Goal: Information Seeking & Learning: Find specific fact

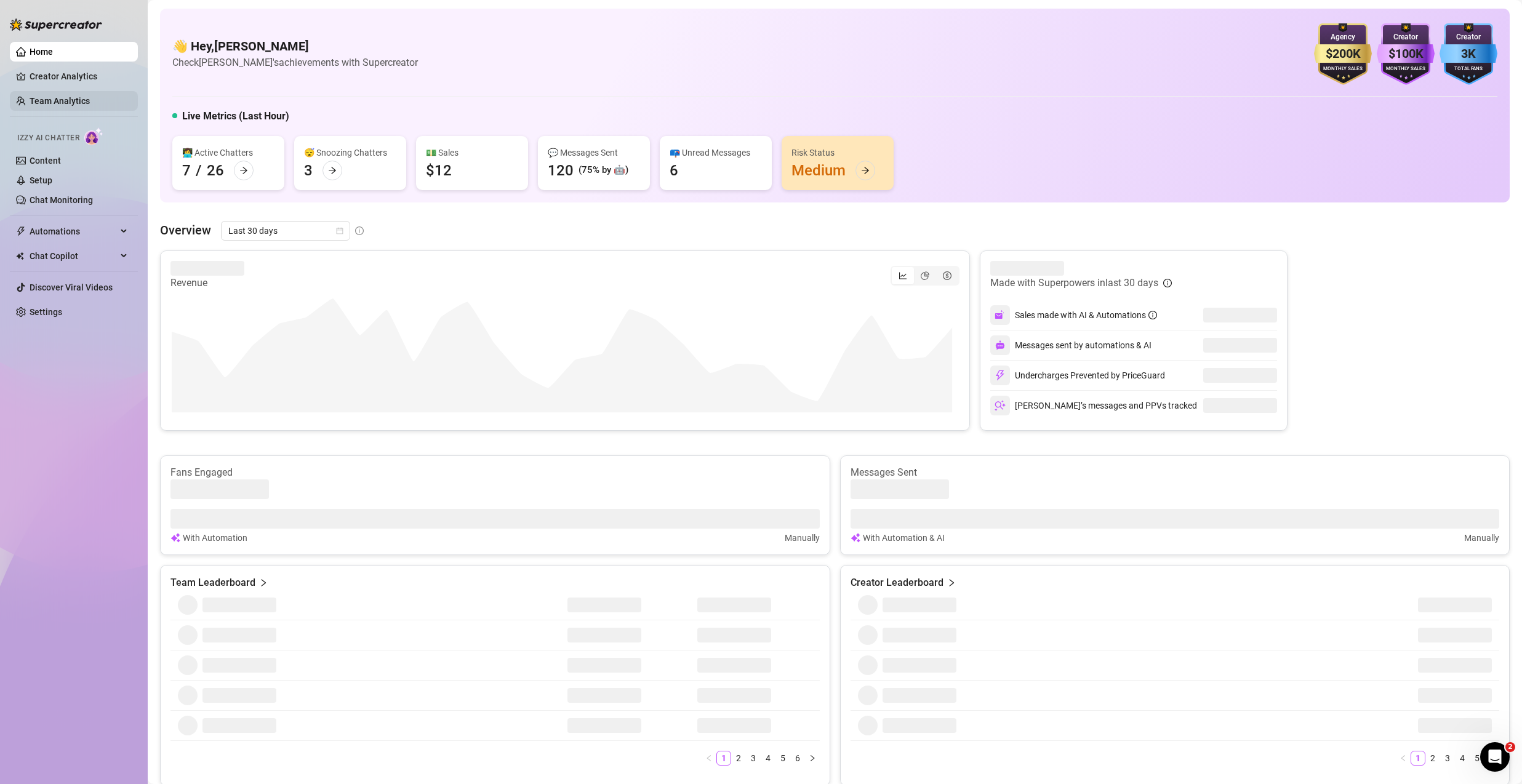
click at [82, 97] on link "Team Analytics" at bounding box center [59, 101] width 60 height 10
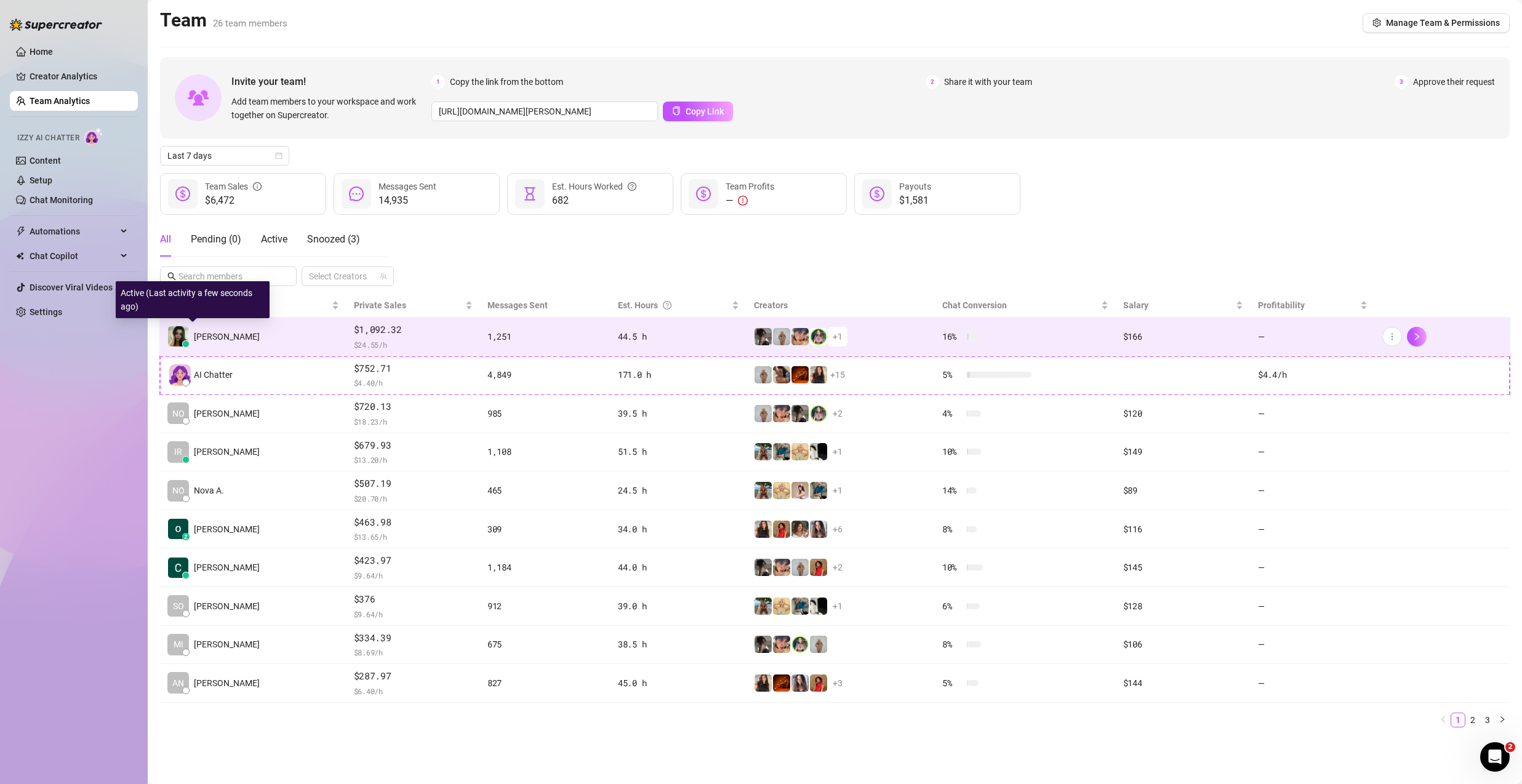
click at [200, 337] on span "[PERSON_NAME]" at bounding box center [227, 337] width 66 height 13
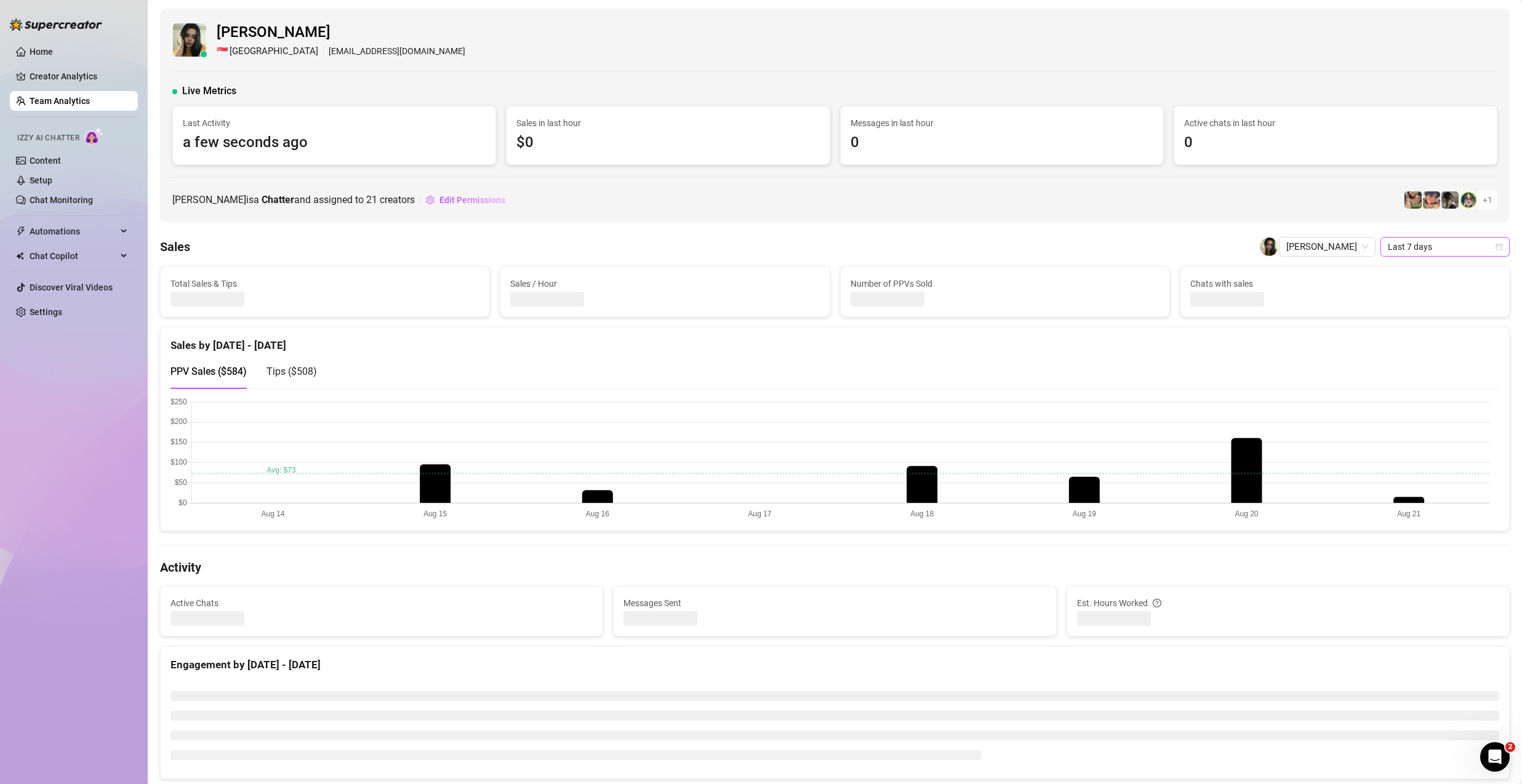
click at [1444, 246] on span "Last 7 days" at bounding box center [1444, 247] width 114 height 18
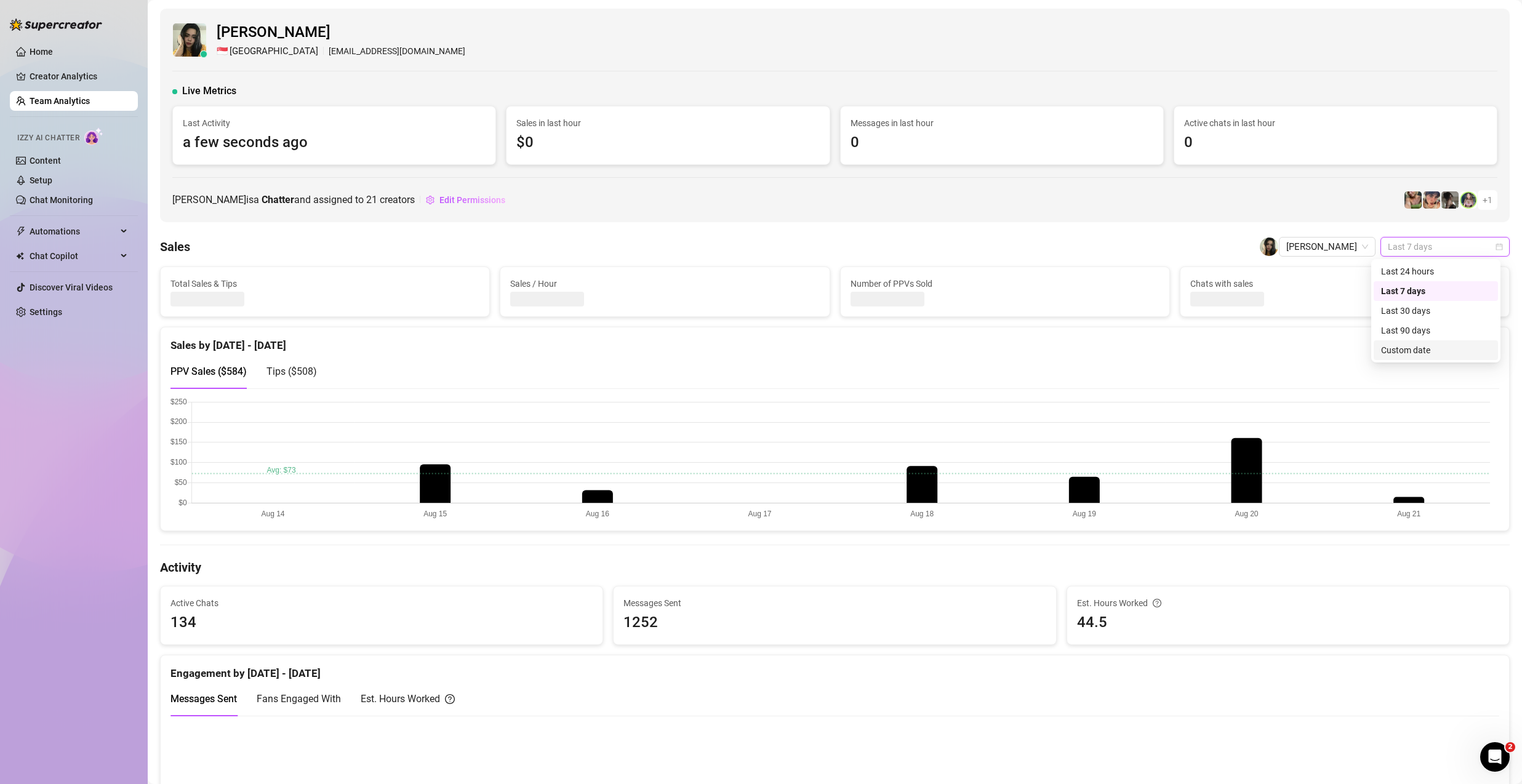
click at [1435, 354] on div "Custom date" at bounding box center [1435, 350] width 109 height 13
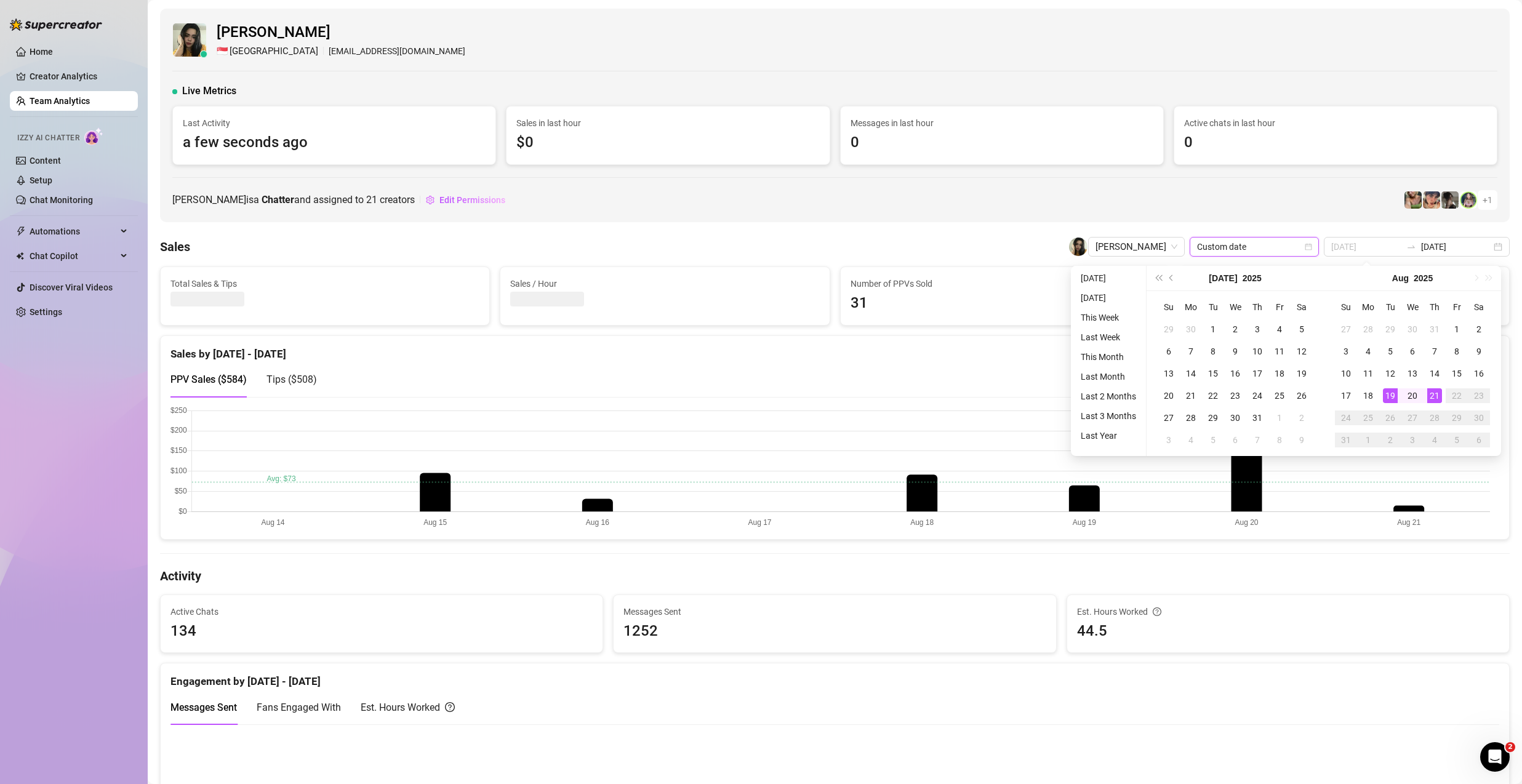
type input "[DATE]"
click at [1390, 398] on div "19" at bounding box center [1391, 396] width 15 height 15
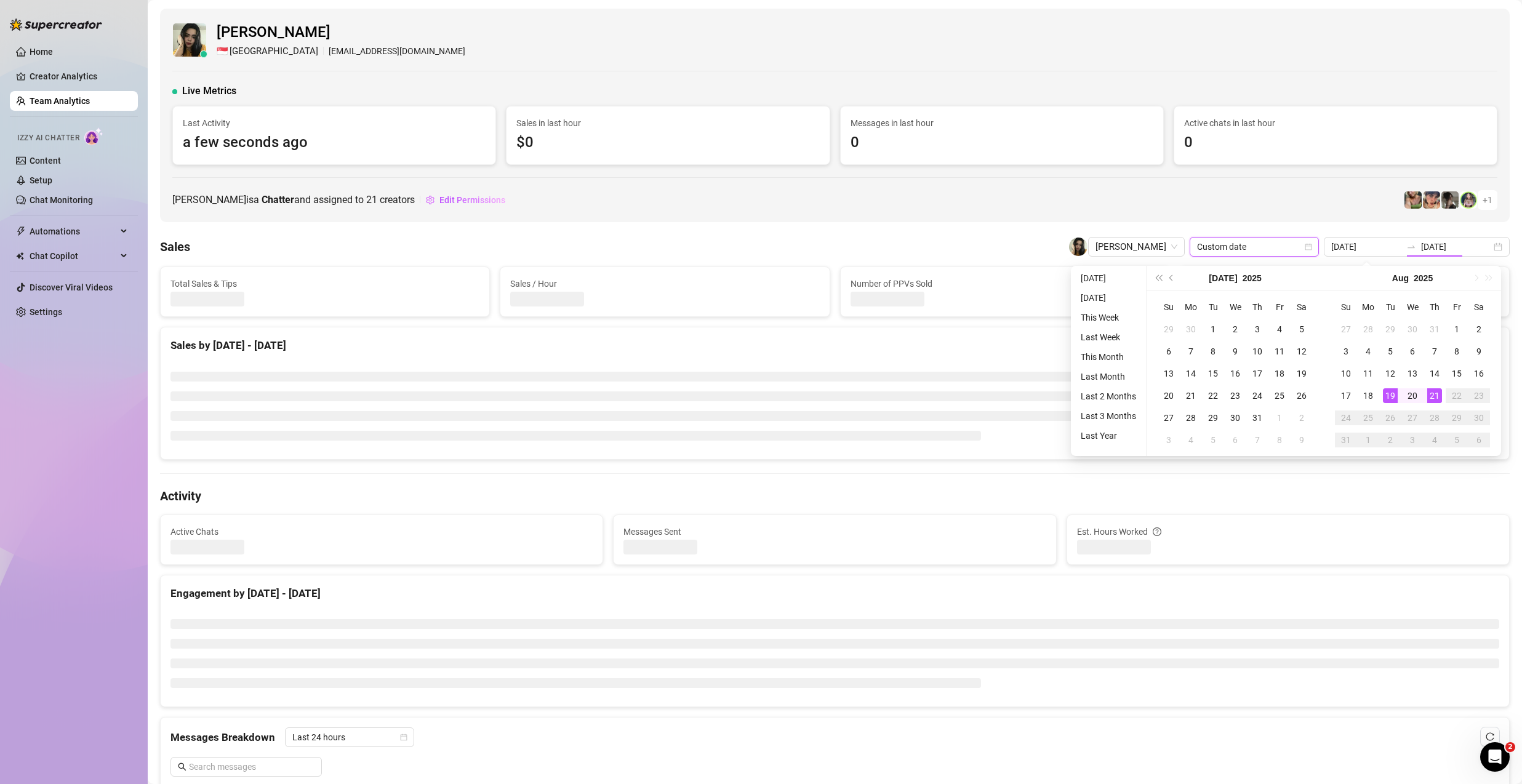
type input "[DATE]"
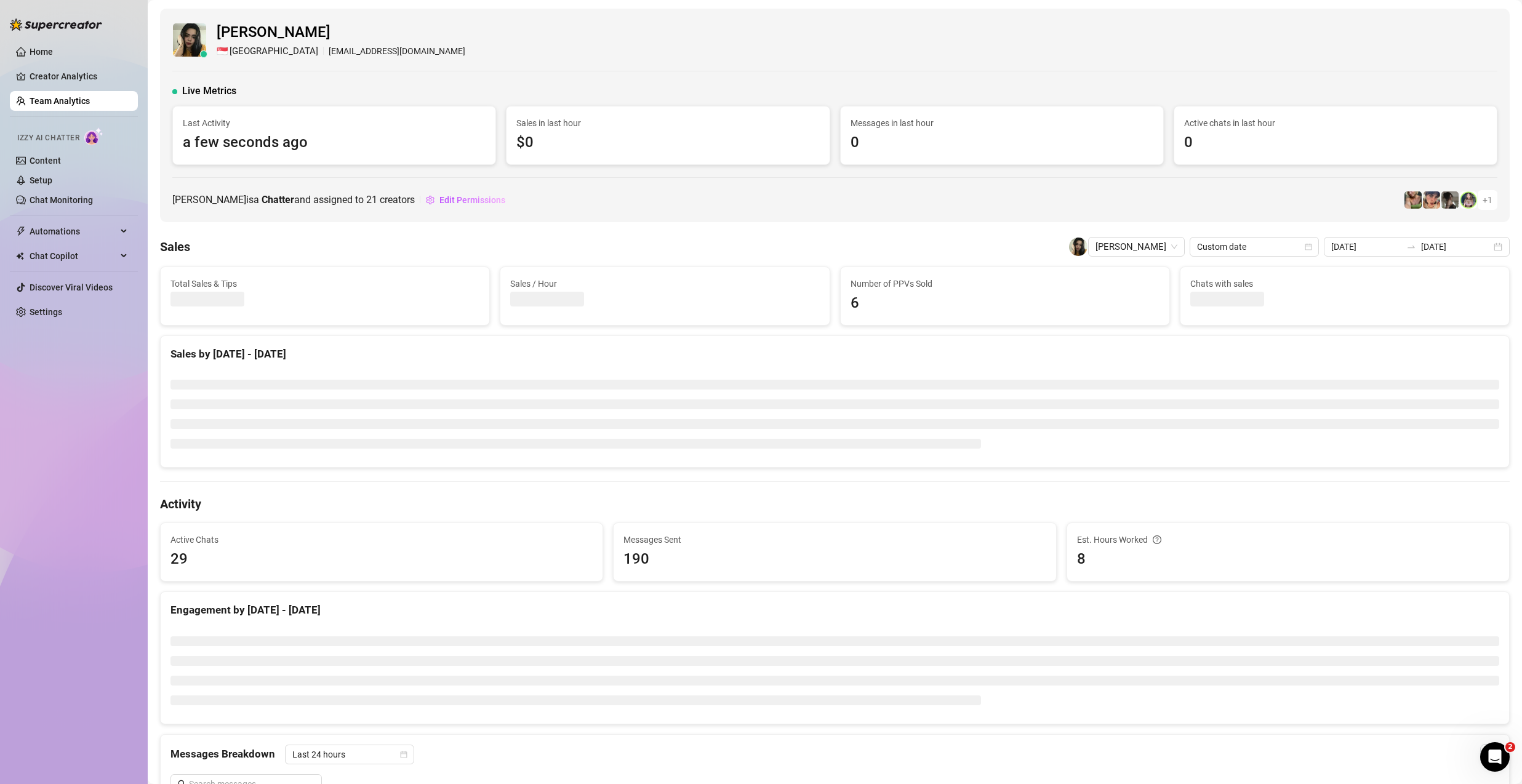
drag, startPoint x: 276, startPoint y: 54, endPoint x: 454, endPoint y: 54, distance: 178.0
click at [454, 54] on div "[PERSON_NAME] 🇸🇬 [GEOGRAPHIC_DATA] [EMAIL_ADDRESS][DOMAIN_NAME]" at bounding box center [835, 39] width 1325 height 37
copy div "[EMAIL_ADDRESS][DOMAIN_NAME]"
